Goal: Information Seeking & Learning: Learn about a topic

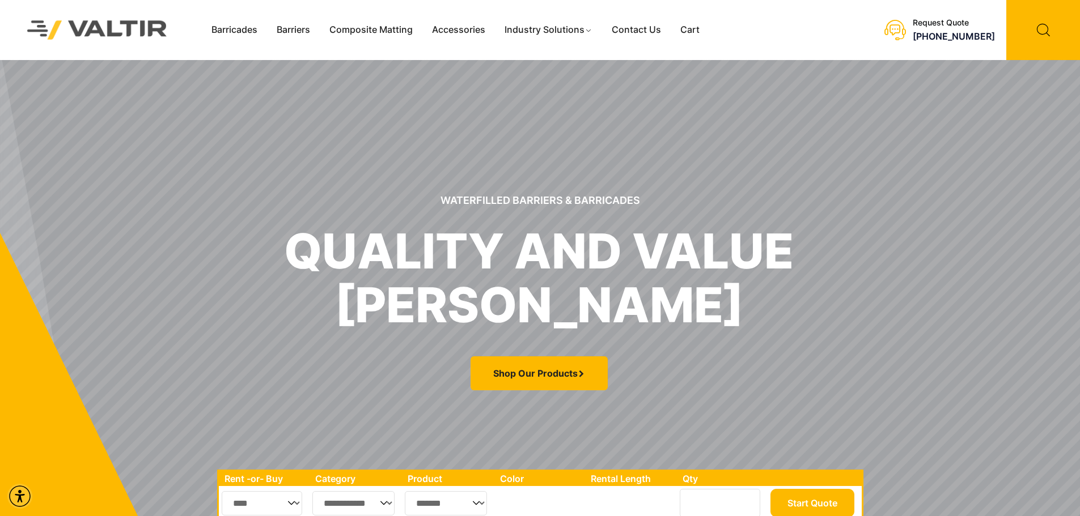
click at [87, 23] on img at bounding box center [96, 30] width 169 height 48
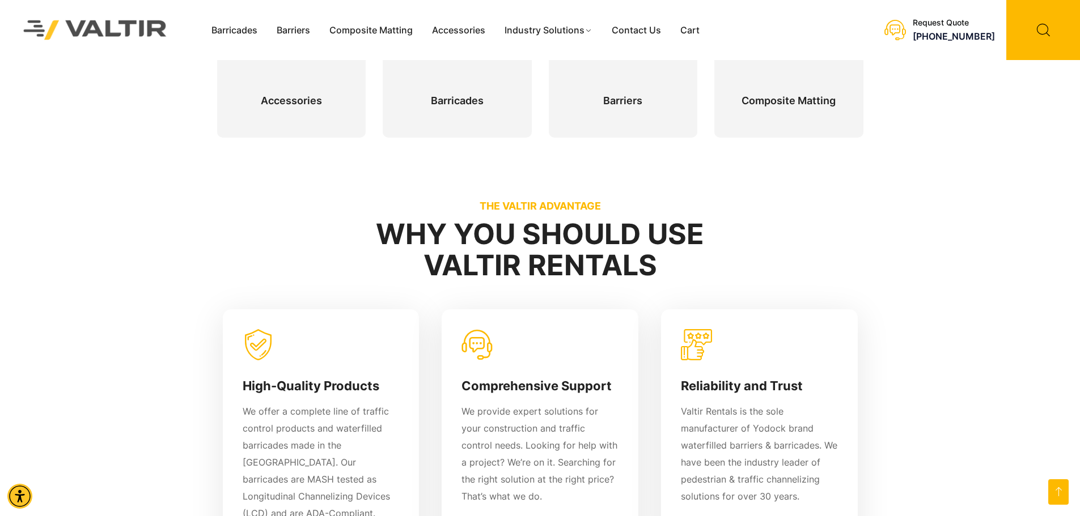
scroll to position [793, 0]
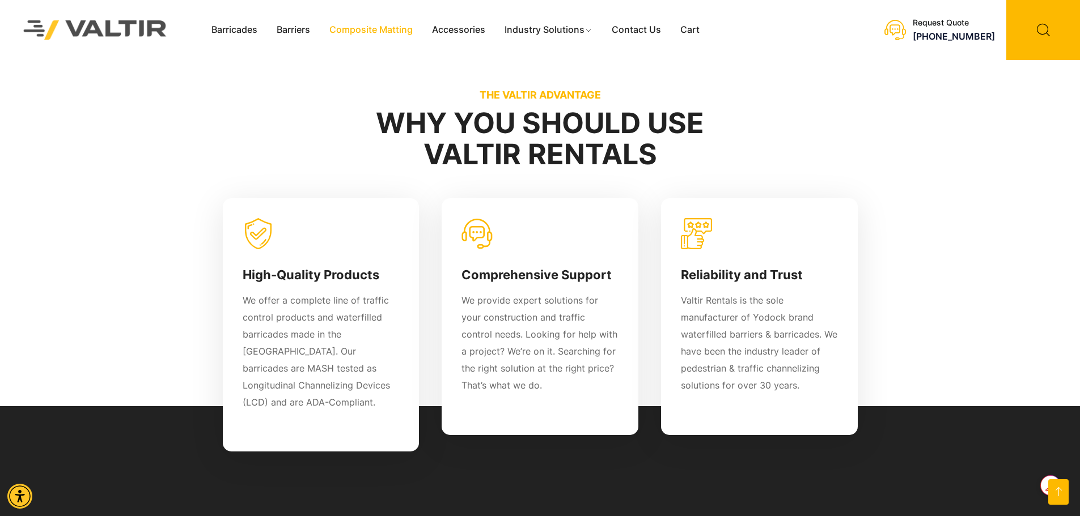
click at [373, 31] on link "Composite Matting" at bounding box center [371, 30] width 103 height 17
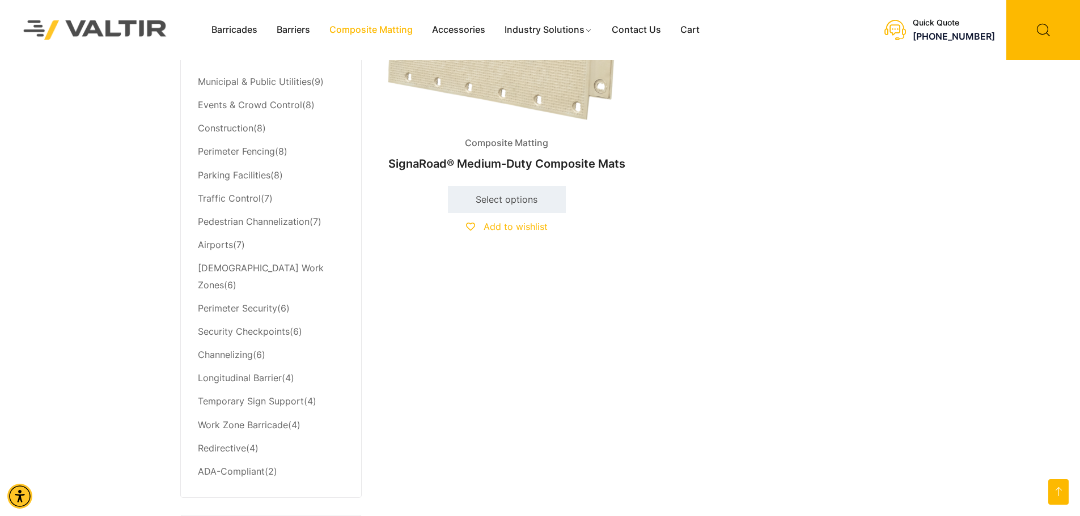
scroll to position [510, 0]
click at [233, 418] on link "Work Zone Barricade" at bounding box center [243, 423] width 90 height 11
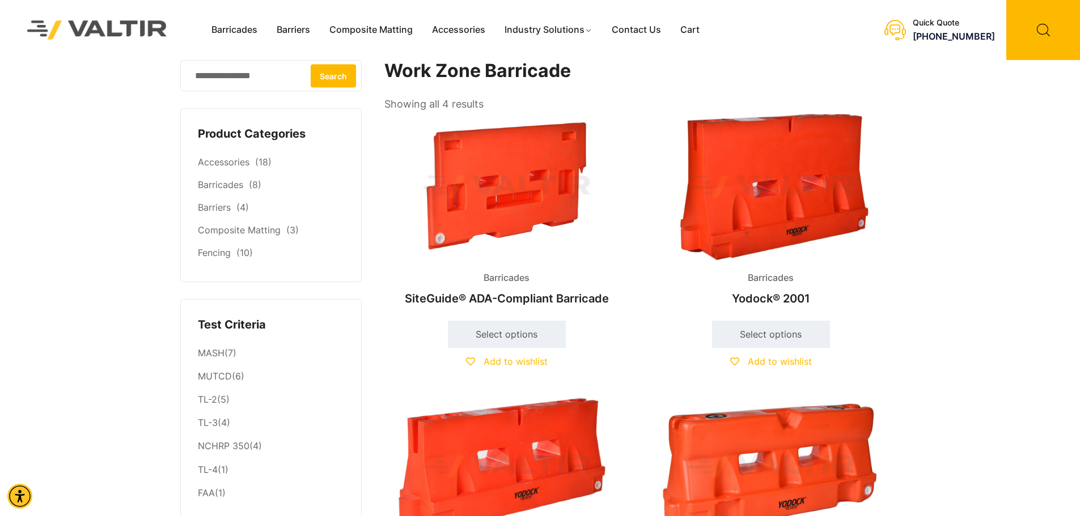
click at [121, 36] on img at bounding box center [96, 30] width 169 height 48
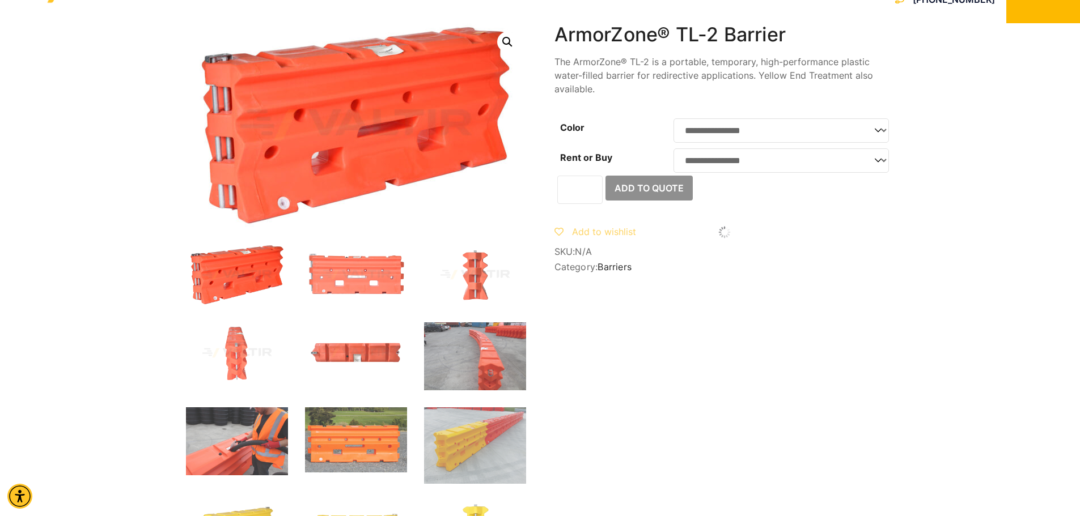
scroll to position [57, 0]
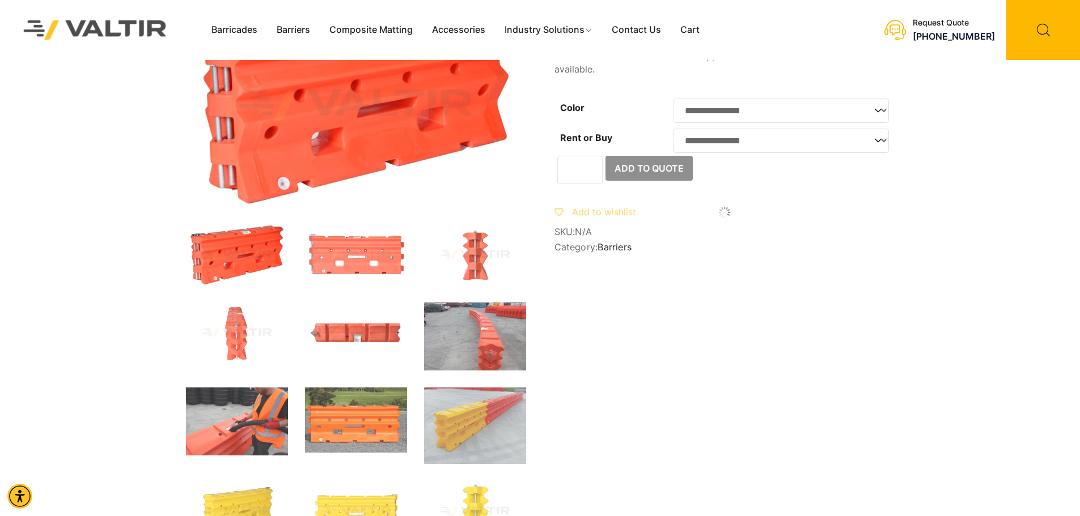
click at [885, 147] on select "**********" at bounding box center [780, 141] width 215 height 24
click at [673, 132] on select "**********" at bounding box center [780, 141] width 215 height 24
select select "***"
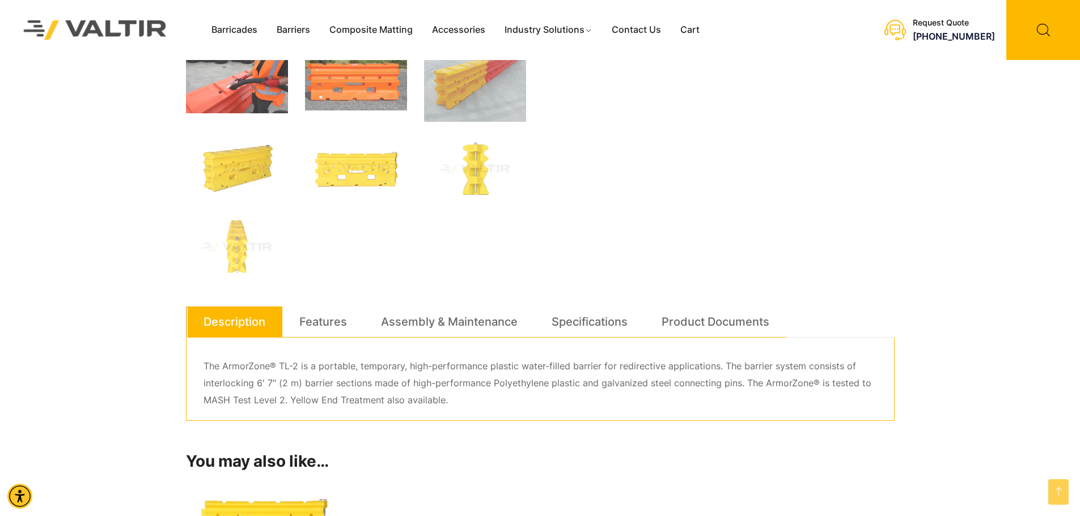
scroll to position [567, 0]
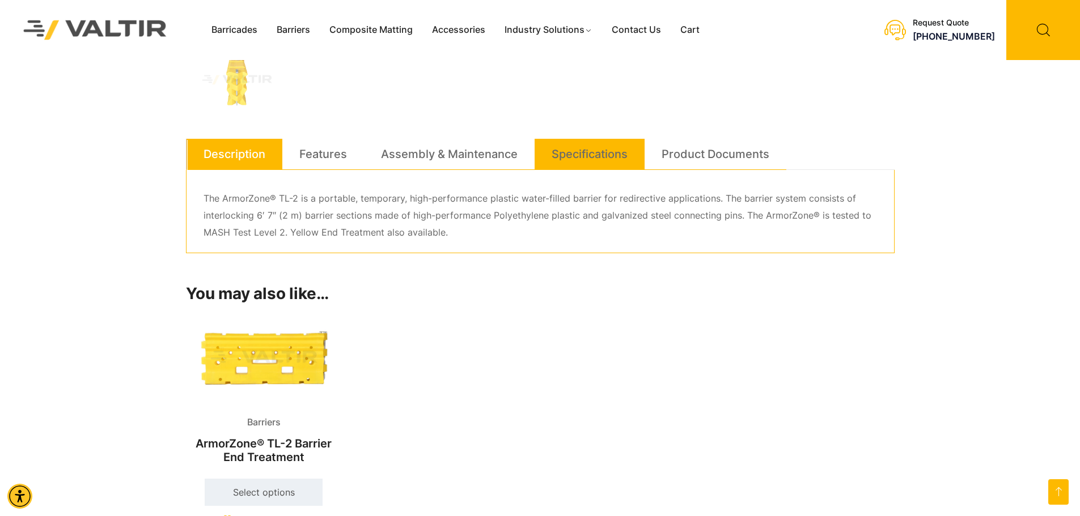
click at [572, 148] on link "Specifications" at bounding box center [589, 154] width 76 height 31
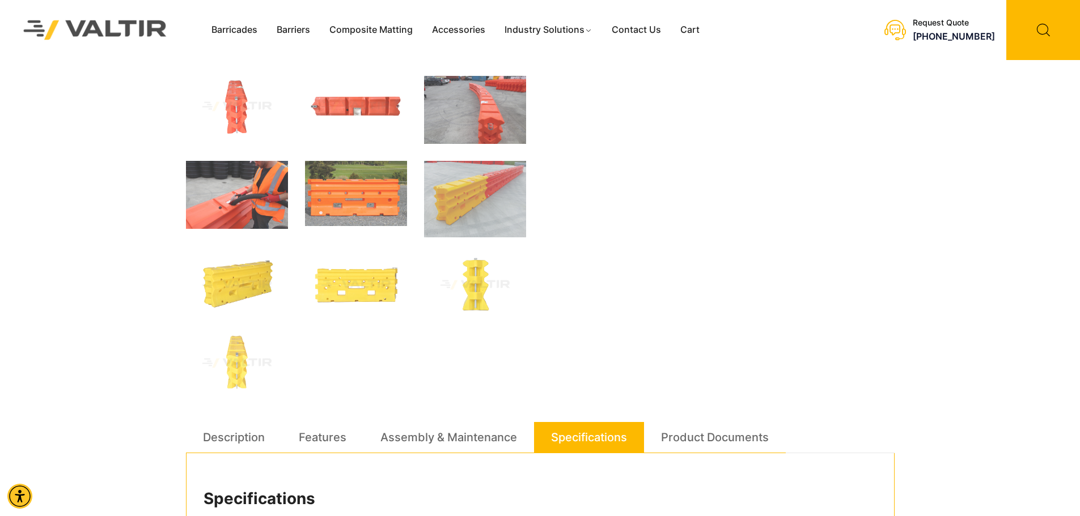
scroll to position [453, 0]
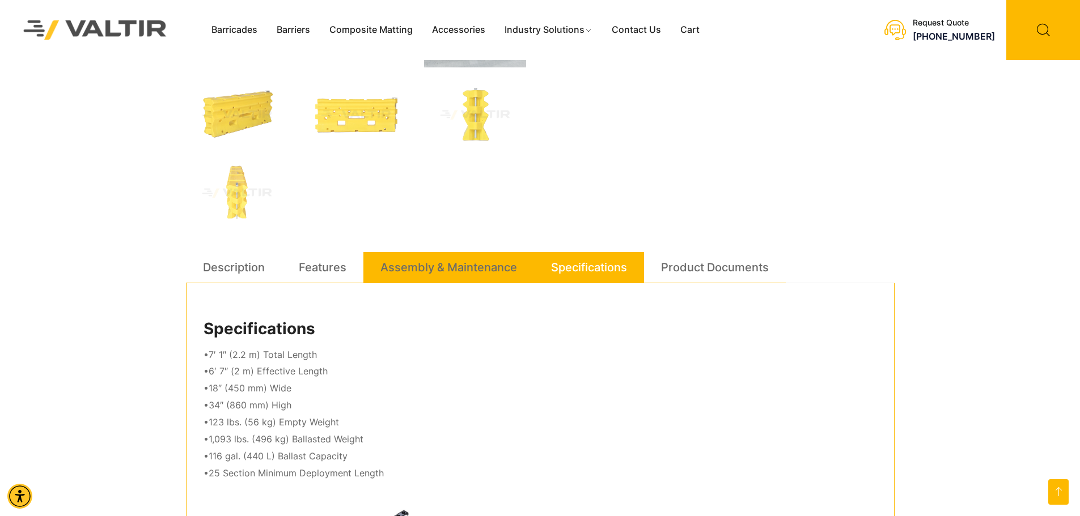
click at [468, 275] on link "Assembly & Maintenance" at bounding box center [448, 267] width 137 height 31
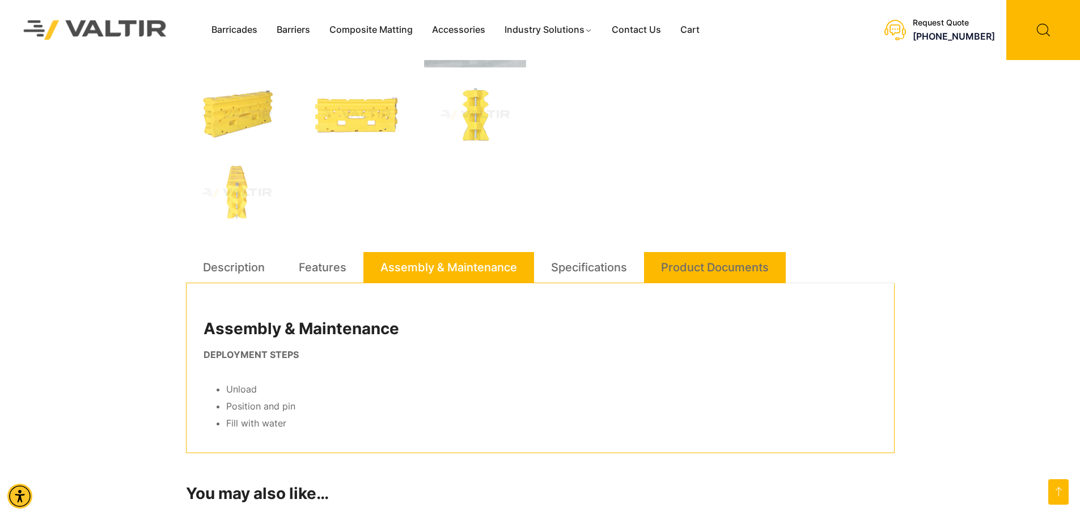
click at [698, 258] on link "Product Documents" at bounding box center [715, 267] width 108 height 31
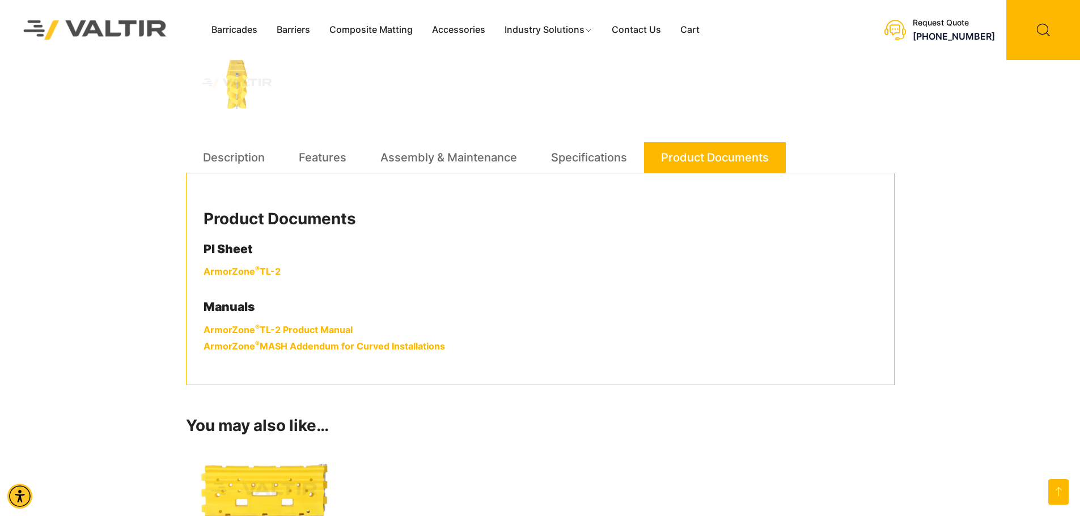
scroll to position [567, 0]
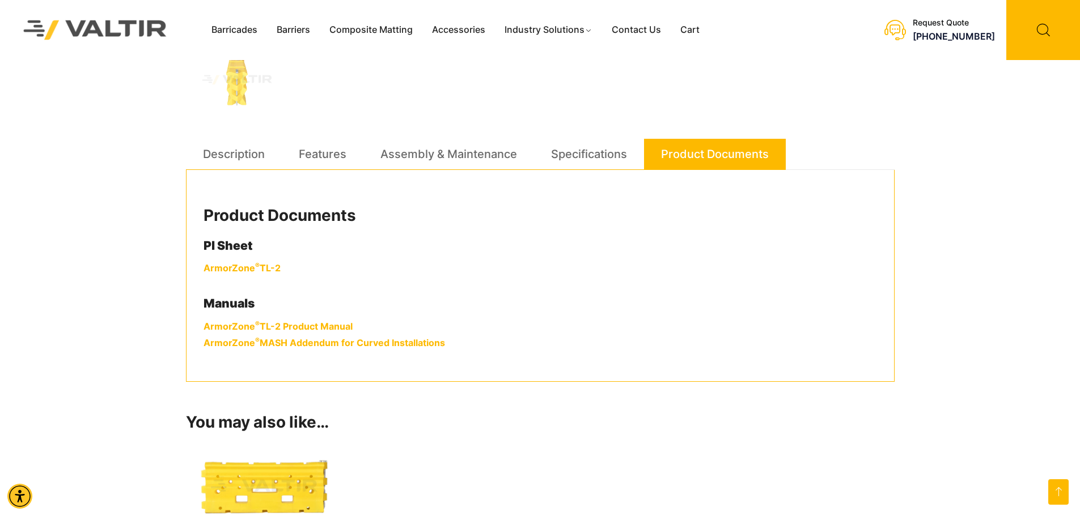
click at [235, 326] on link "ArmorZone ® TL-2 Product Manual" at bounding box center [277, 326] width 149 height 11
click at [240, 268] on link "ArmorZone ® TL-2" at bounding box center [241, 267] width 77 height 11
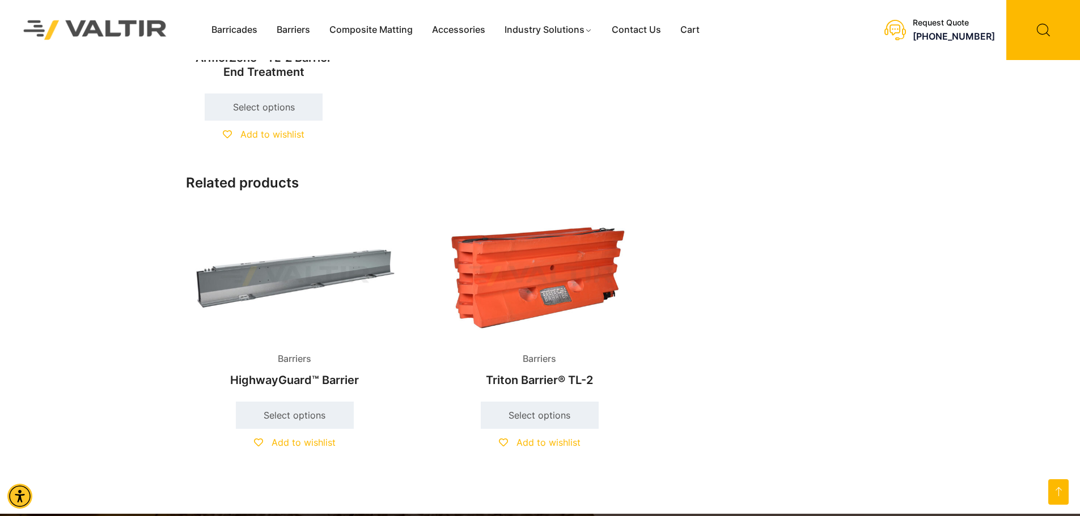
scroll to position [1190, 0]
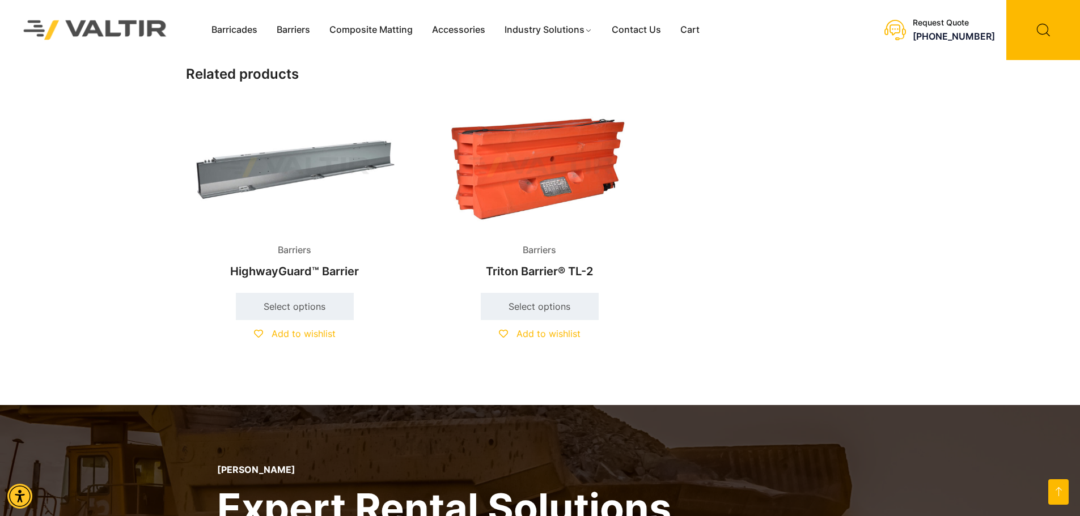
click at [278, 167] on img at bounding box center [295, 167] width 218 height 131
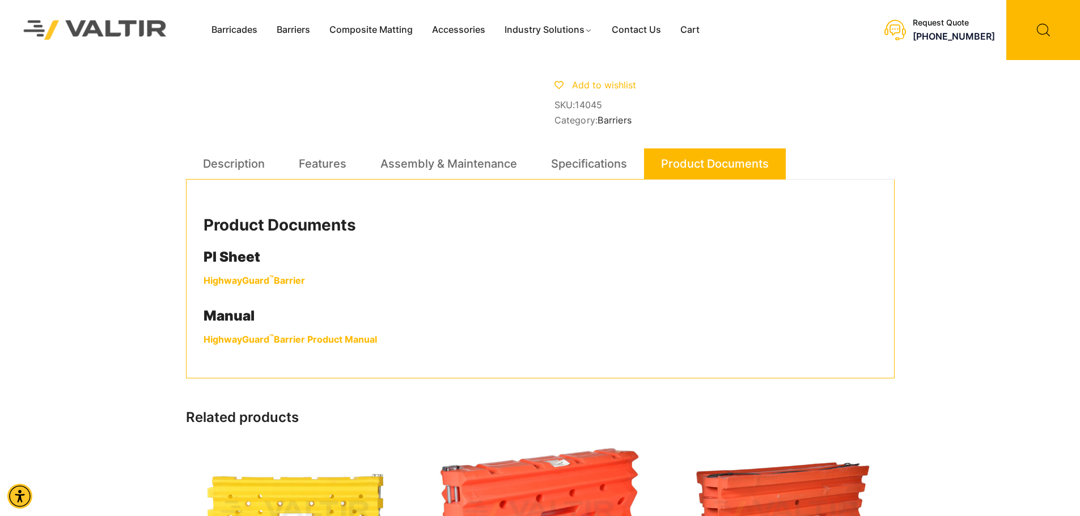
click at [231, 286] on link "HighwayGuard ™ Barrier" at bounding box center [253, 280] width 101 height 11
click at [254, 345] on link "HighwayGuard ™ Barrier Product Manual" at bounding box center [289, 339] width 173 height 11
click at [631, 30] on link "Contact Us" at bounding box center [636, 30] width 69 height 17
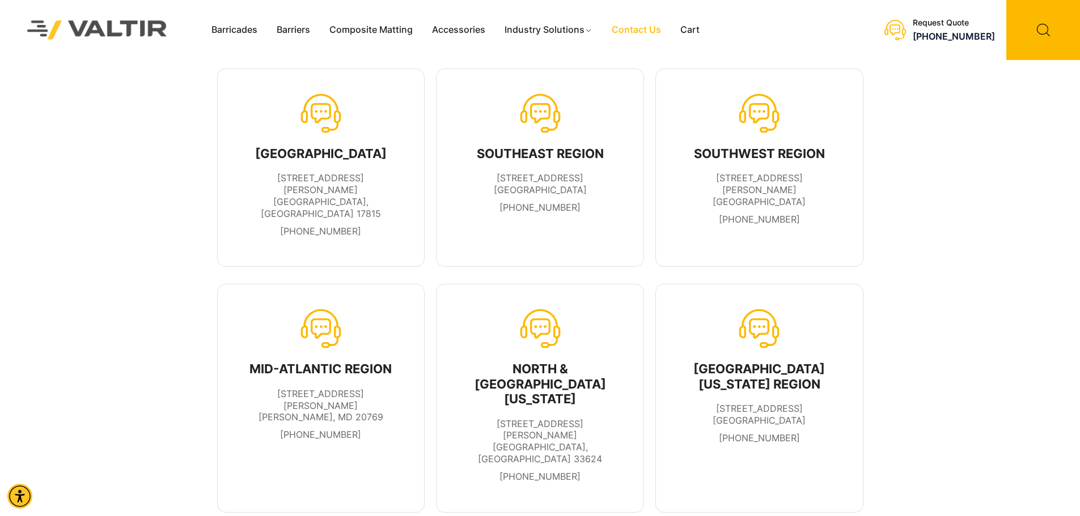
click at [94, 33] on img at bounding box center [96, 30] width 169 height 48
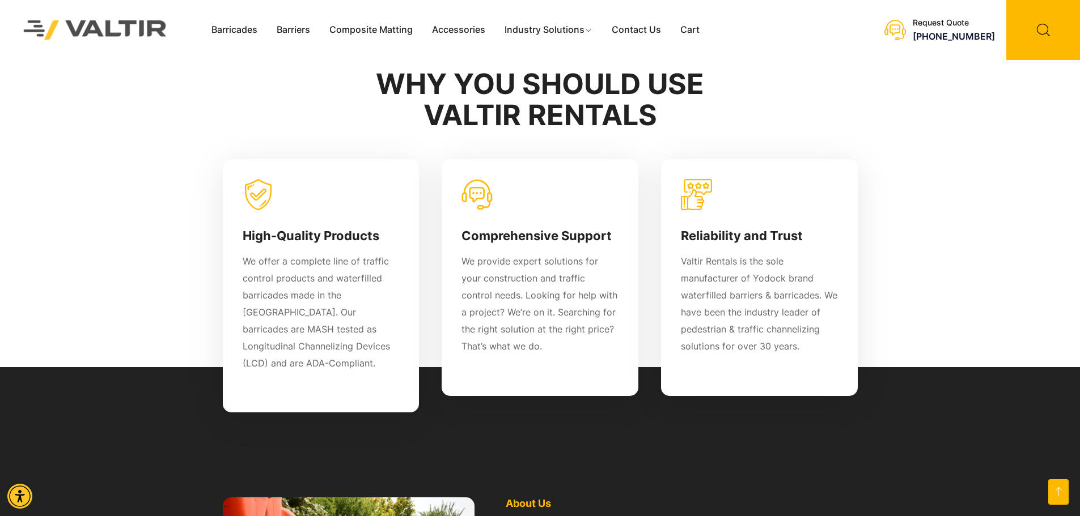
scroll to position [623, 0]
